Goal: Transaction & Acquisition: Subscribe to service/newsletter

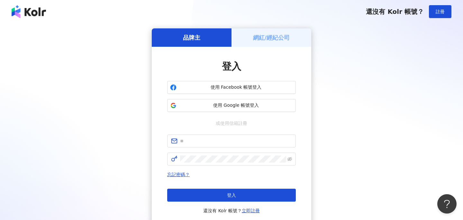
click at [266, 41] on h5 "網紅/經紀公司" at bounding box center [271, 37] width 37 height 8
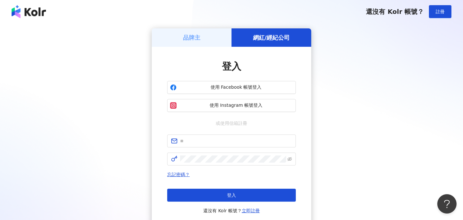
click at [208, 34] on div "品牌主" at bounding box center [192, 37] width 80 height 18
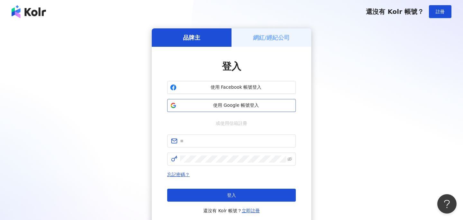
click at [243, 107] on span "使用 Google 帳號登入" at bounding box center [236, 105] width 114 height 6
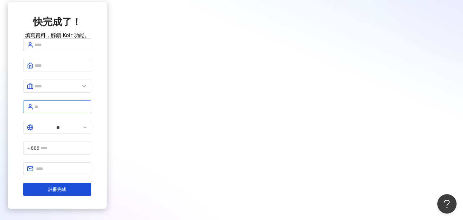
scroll to position [44, 0]
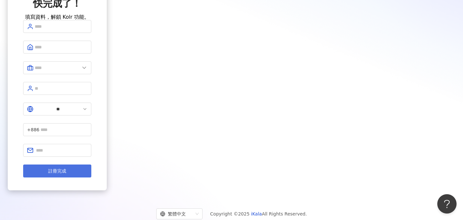
click at [91, 164] on button "註冊完成" at bounding box center [57, 170] width 68 height 13
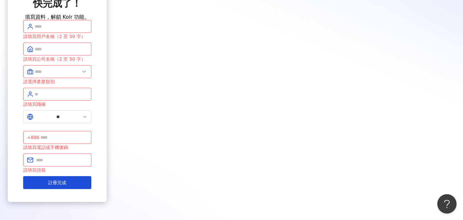
scroll to position [0, 0]
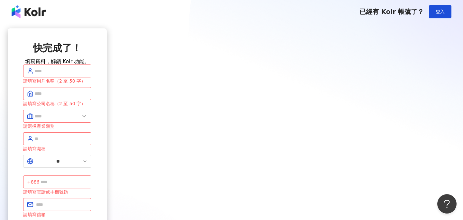
click at [23, 8] on img at bounding box center [29, 11] width 34 height 13
